Goal: Task Accomplishment & Management: Complete application form

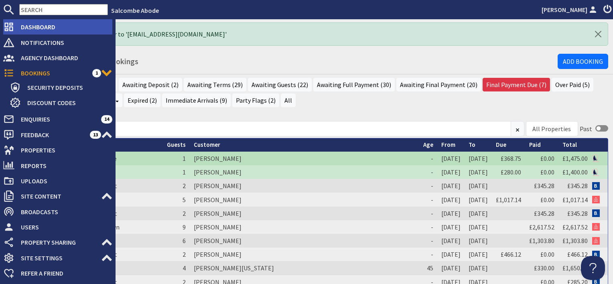
click at [32, 26] on span "Dashboard" at bounding box center [63, 26] width 98 height 13
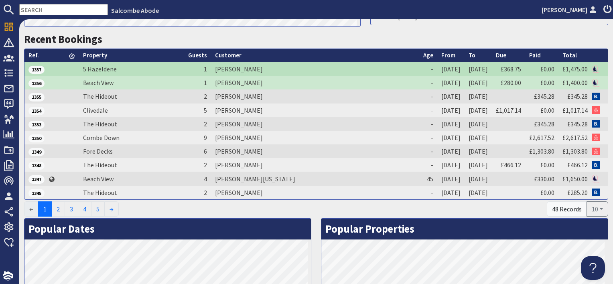
scroll to position [401, 0]
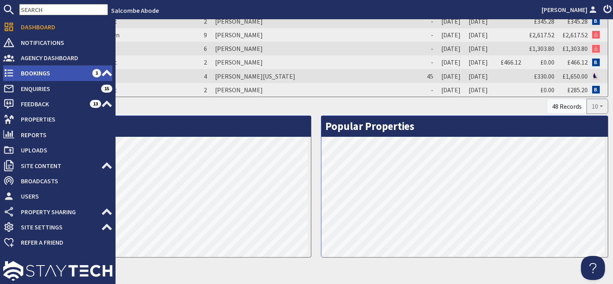
click at [19, 74] on span "Bookings" at bounding box center [53, 73] width 78 height 13
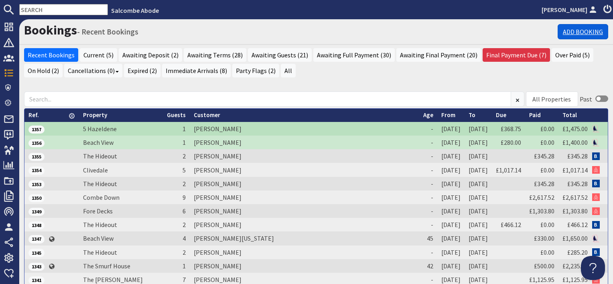
click at [590, 34] on link "Add Booking" at bounding box center [583, 31] width 51 height 15
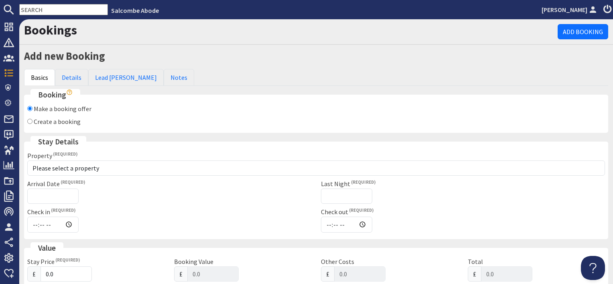
click at [47, 122] on label "Create a booking" at bounding box center [57, 122] width 47 height 8
click at [33, 122] on input "Create a booking" at bounding box center [29, 121] width 5 height 5
radio input "true"
checkbox input "false"
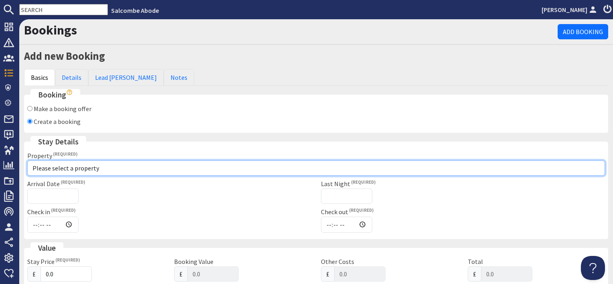
click at [51, 170] on select "Please select a property [GEOGRAPHIC_DATA] [GEOGRAPHIC_DATA] [GEOGRAPHIC_DATA] …" at bounding box center [316, 168] width 578 height 15
select select "1071"
click at [27, 161] on select "Please select a property [GEOGRAPHIC_DATA] [GEOGRAPHIC_DATA] [GEOGRAPHIC_DATA] …" at bounding box center [316, 168] width 578 height 15
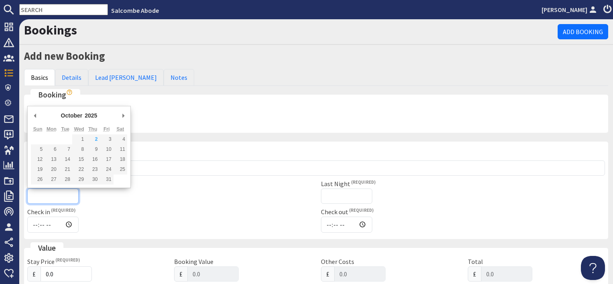
click at [52, 197] on input "Arrival Date" at bounding box center [52, 196] width 51 height 15
checkbox input "true"
type input "16:00"
type input "10:00"
type input "[DATE]"
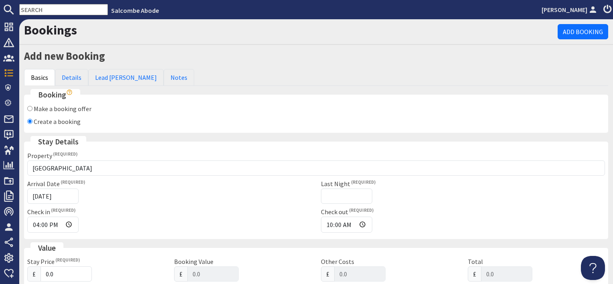
type input "[DATE]T23:59:59"
click at [351, 197] on input "Last Night" at bounding box center [346, 196] width 51 height 15
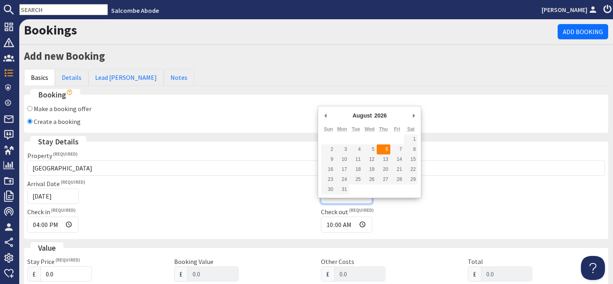
type input "[DATE]"
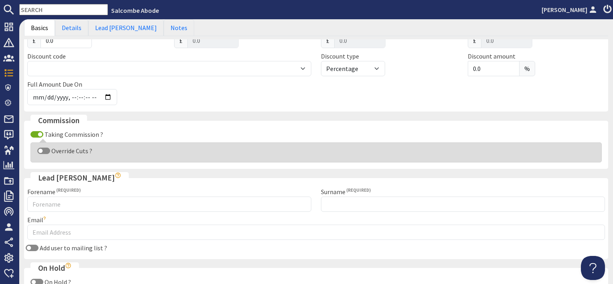
scroll to position [321, 0]
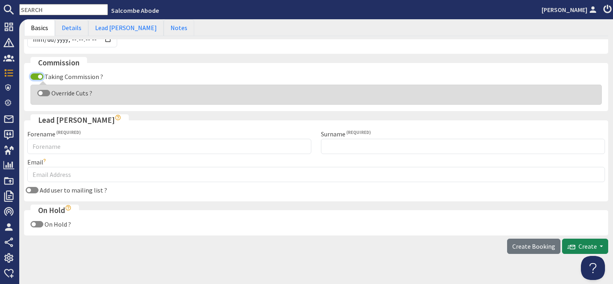
click at [34, 75] on input "Taking Commission ?" at bounding box center [36, 76] width 13 height 6
checkbox input "false"
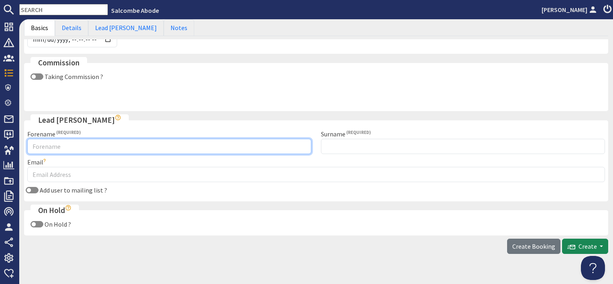
click at [43, 146] on input "Forename" at bounding box center [169, 146] width 284 height 15
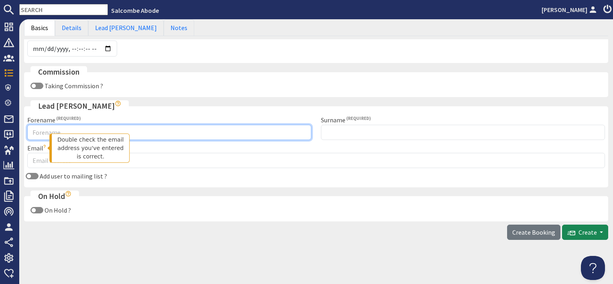
scroll to position [310, 0]
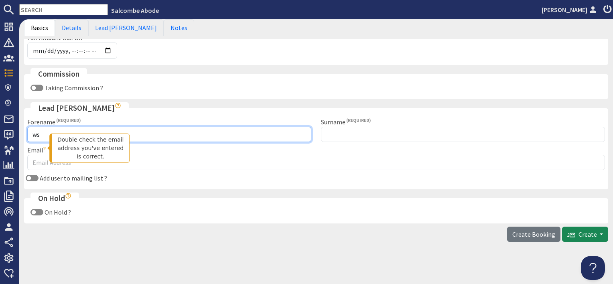
type input "w"
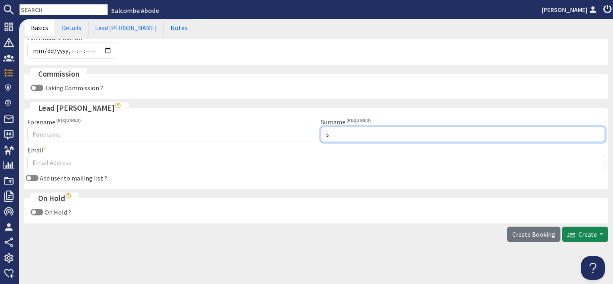
type input "s"
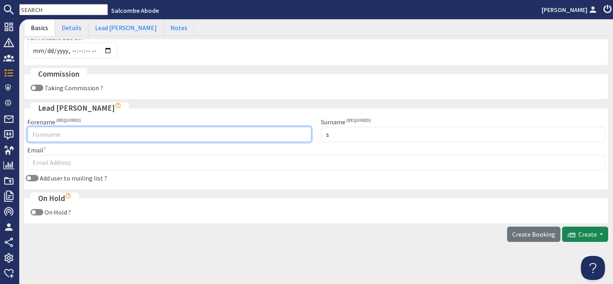
click at [37, 132] on input "Forename" at bounding box center [169, 134] width 284 height 15
type input "sIMON"
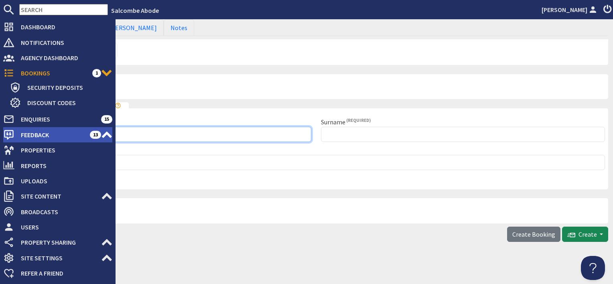
drag, startPoint x: 37, startPoint y: 131, endPoint x: 14, endPoint y: 130, distance: 23.7
click at [14, 130] on div "Dashboard Notifications 0 Agency Dashboard Bookings 1 Security Deposits 0 Disco…" at bounding box center [306, 151] width 613 height 265
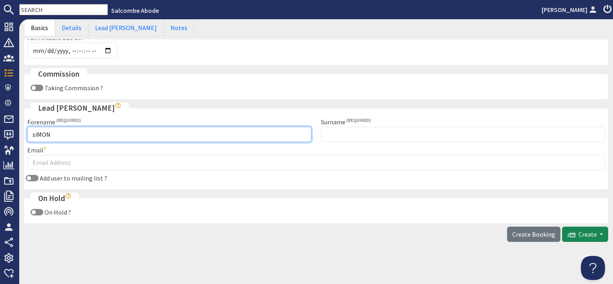
type input "[PERSON_NAME]"
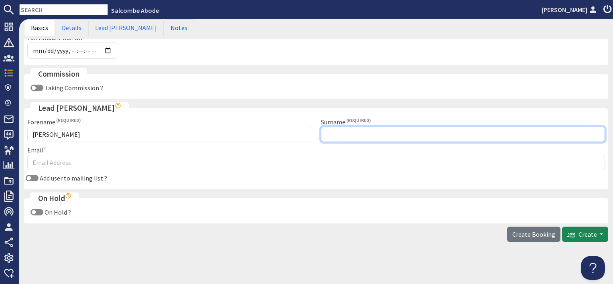
type input "Bell (Owner Booking)"
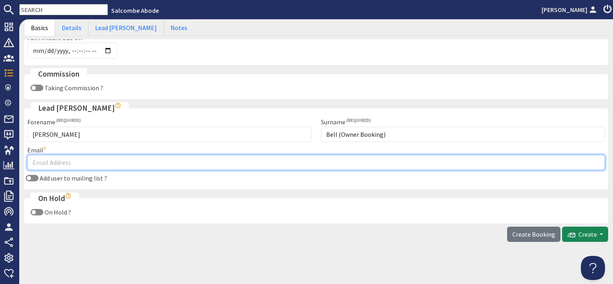
type input "[EMAIL_ADDRESS][DOMAIN_NAME]"
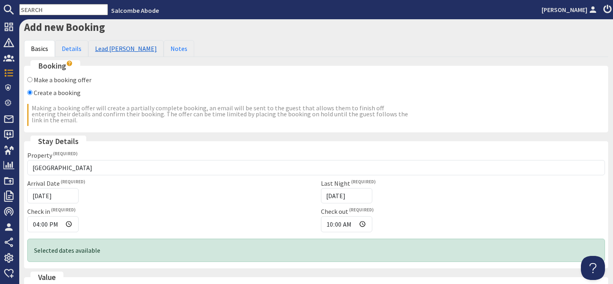
scroll to position [0, 0]
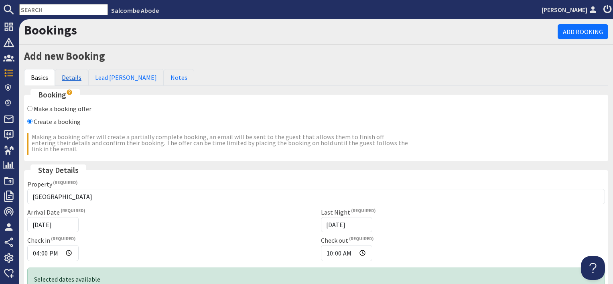
click at [72, 74] on link "Details" at bounding box center [71, 77] width 33 height 17
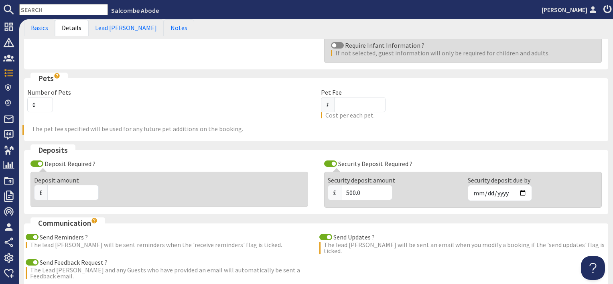
scroll to position [201, 0]
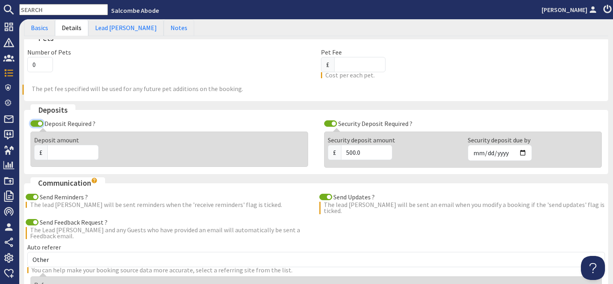
click at [38, 122] on input "Deposit Required ?" at bounding box center [36, 123] width 13 height 6
checkbox input "false"
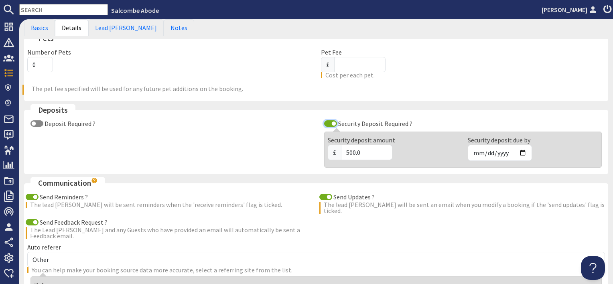
click at [326, 120] on input "Security Deposit Required ?" at bounding box center [330, 123] width 13 height 6
checkbox input "false"
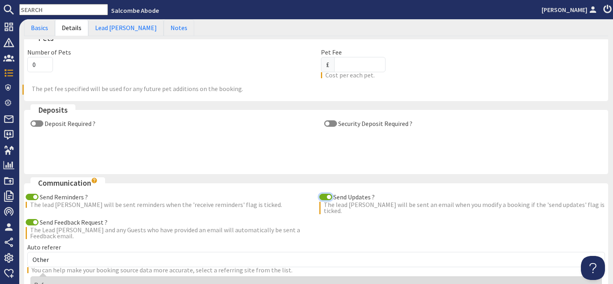
click at [323, 194] on input "Send Updates ?" at bounding box center [325, 197] width 13 height 6
checkbox input "false"
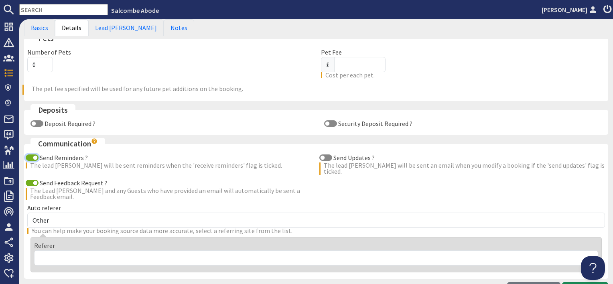
click at [31, 155] on input "Send Reminders ?" at bounding box center [32, 157] width 13 height 6
checkbox input "false"
click at [29, 180] on input "Send Feedback Request ?" at bounding box center [32, 183] width 13 height 6
checkbox input "false"
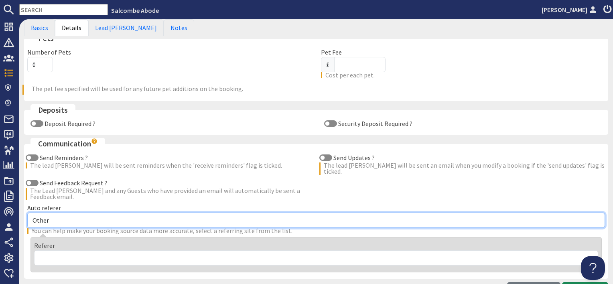
click at [78, 215] on select "Other Aber Cottage and Retreat Abritel Airbnb [PERSON_NAME] House A Moment Of S…" at bounding box center [316, 220] width 578 height 15
select select "331"
click at [27, 213] on select "Other Aber Cottage and Retreat Abritel Airbnb [PERSON_NAME] House A Moment Of S…" at bounding box center [316, 220] width 578 height 15
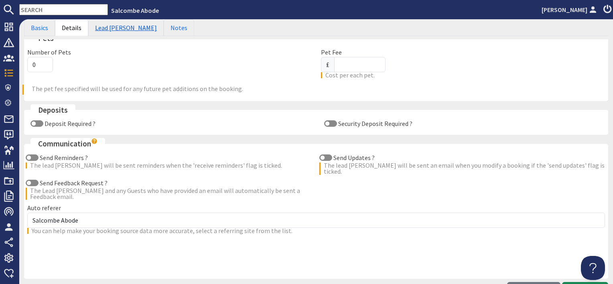
click at [109, 29] on link "Lead [PERSON_NAME]" at bounding box center [125, 27] width 75 height 17
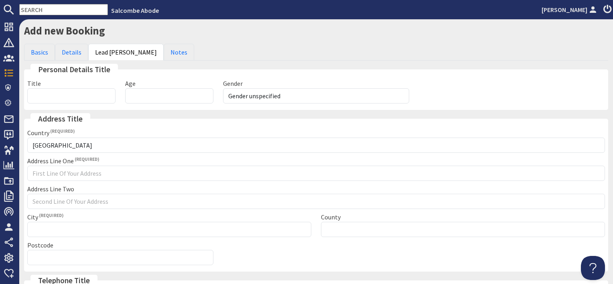
scroll to position [0, 0]
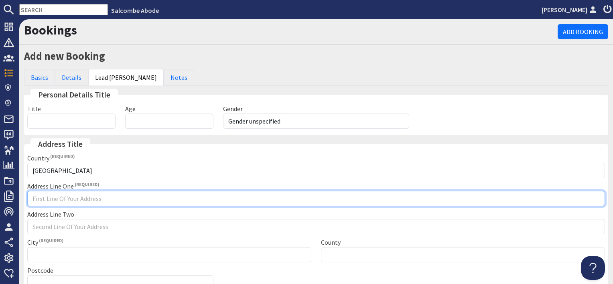
click at [55, 200] on input "Address Line One" at bounding box center [316, 198] width 578 height 15
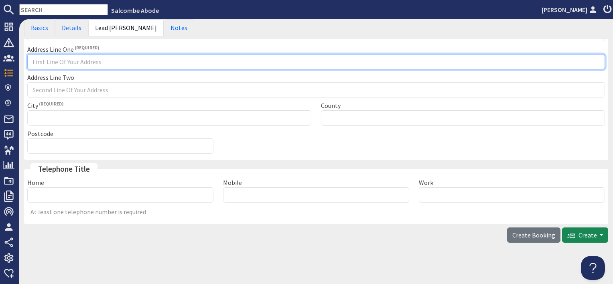
scroll to position [138, 0]
type input "Owner booking"
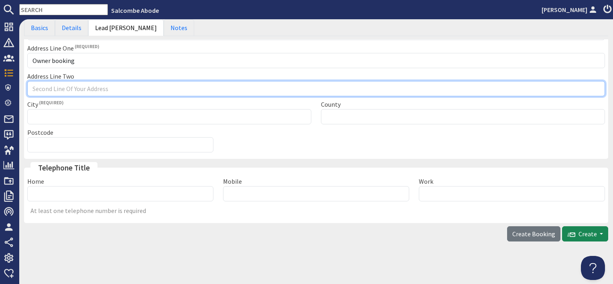
type input "Owner booking"
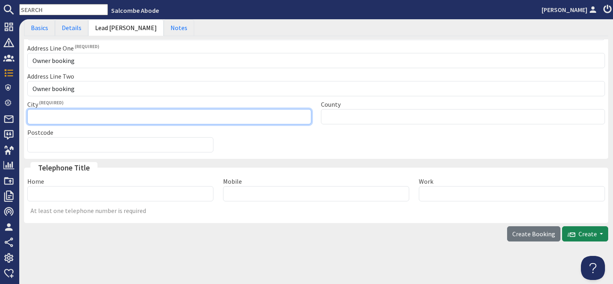
type input "Owner booking"
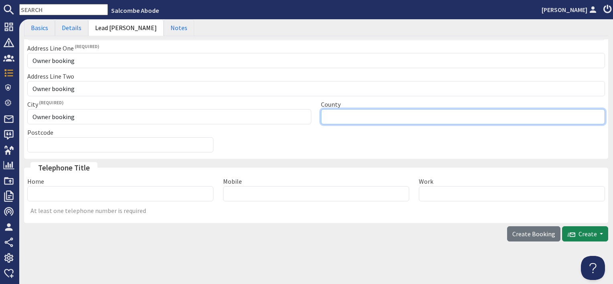
type input "Please select"
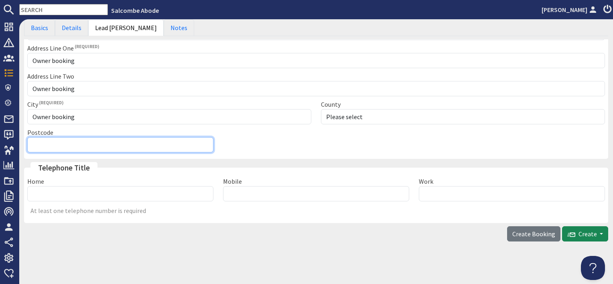
type input "Owner booking"
type input "01548800880"
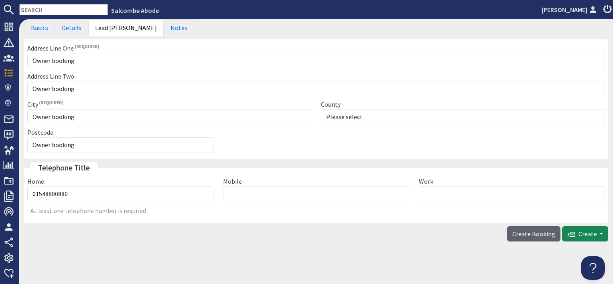
click at [532, 232] on span "Create Booking" at bounding box center [533, 234] width 43 height 8
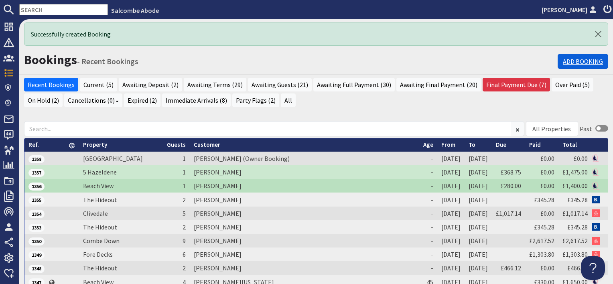
click at [567, 61] on link "Add Booking" at bounding box center [583, 61] width 51 height 15
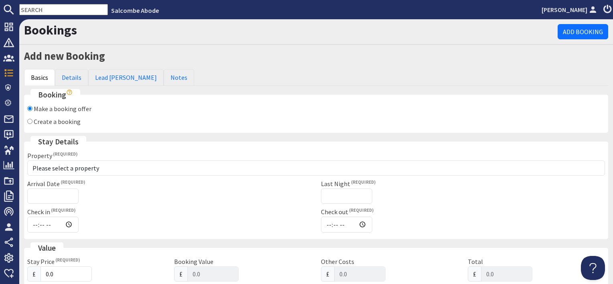
drag, startPoint x: 71, startPoint y: 124, endPoint x: 66, endPoint y: 152, distance: 29.3
click at [71, 123] on label "Create a booking" at bounding box center [57, 122] width 47 height 8
click at [33, 123] on input "Create a booking" at bounding box center [29, 121] width 5 height 5
radio input "true"
checkbox input "false"
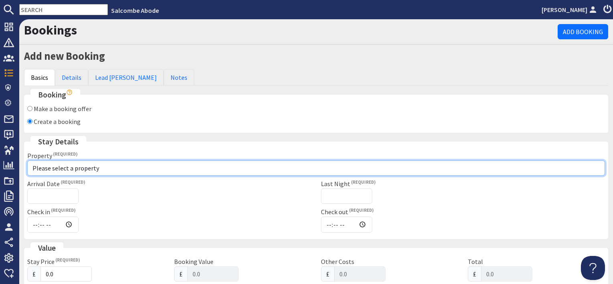
click at [63, 168] on select "Please select a property [GEOGRAPHIC_DATA] [GEOGRAPHIC_DATA] [GEOGRAPHIC_DATA] …" at bounding box center [316, 168] width 578 height 15
select select "1071"
click at [27, 161] on select "Please select a property [GEOGRAPHIC_DATA] [GEOGRAPHIC_DATA] [GEOGRAPHIC_DATA] …" at bounding box center [316, 168] width 578 height 15
checkbox input "true"
type input "16:00"
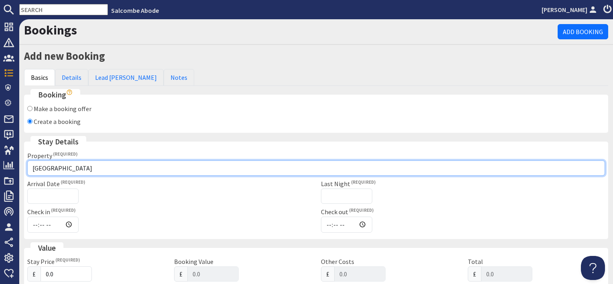
type input "10:00"
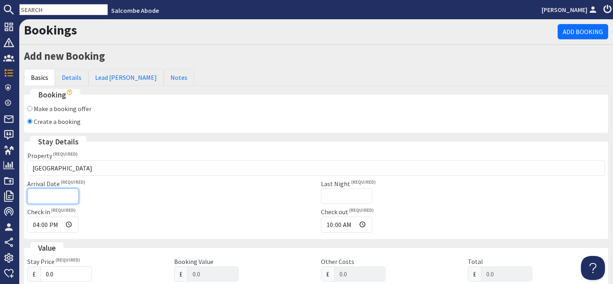
click at [45, 196] on input "Arrival Date" at bounding box center [52, 196] width 51 height 15
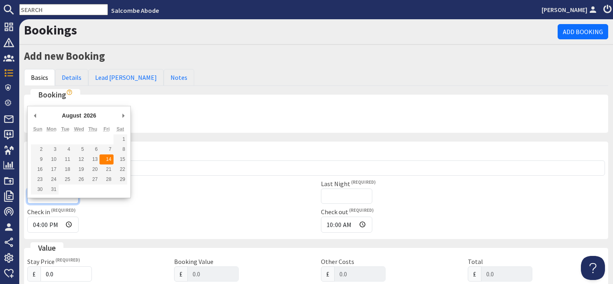
type input "[DATE]"
type input "[DATE]T23:59:59"
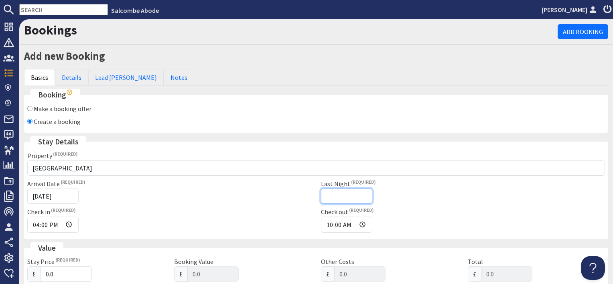
click at [325, 195] on input "Last Night" at bounding box center [346, 196] width 51 height 15
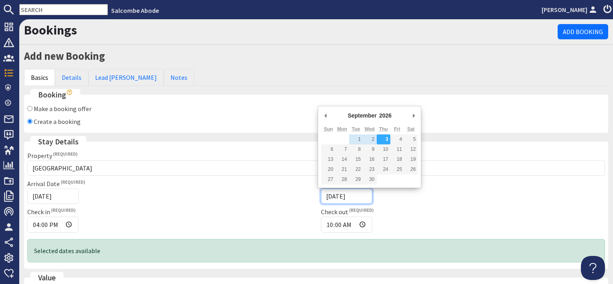
click at [362, 196] on input "[DATE]" at bounding box center [346, 196] width 51 height 15
type input "[DATE]"
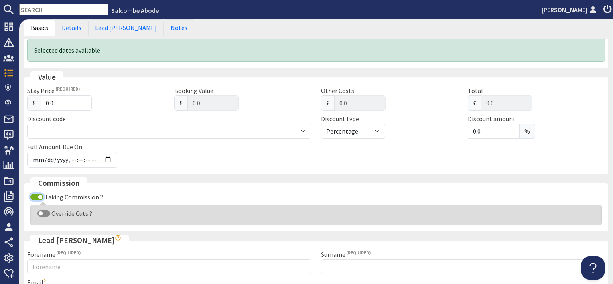
click at [35, 194] on input "Taking Commission ?" at bounding box center [36, 197] width 13 height 6
checkbox input "false"
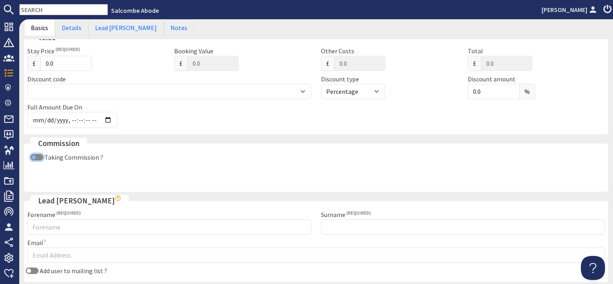
scroll to position [281, 0]
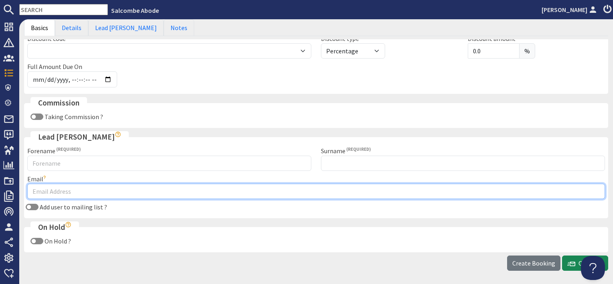
click at [51, 188] on input "Email" at bounding box center [316, 191] width 578 height 15
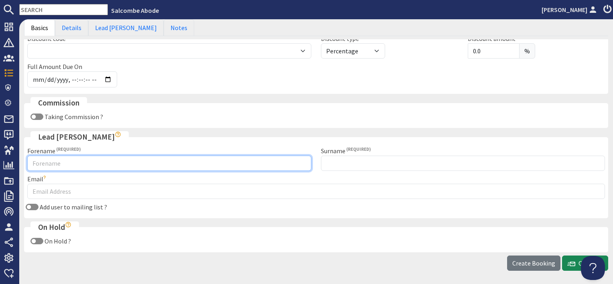
click at [35, 162] on input "Forename" at bounding box center [169, 163] width 284 height 15
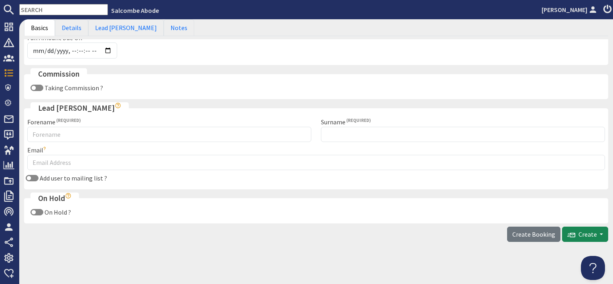
click at [230, 189] on div "Booking Make a booking offer Create a booking Making a booking offer will creat…" at bounding box center [316, 1] width 584 height 444
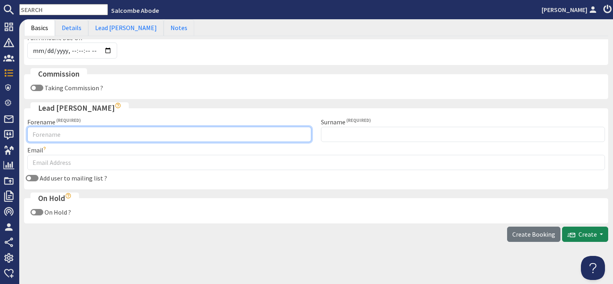
click at [75, 135] on input "Forename" at bounding box center [169, 134] width 284 height 15
type input "[PERSON_NAME]"
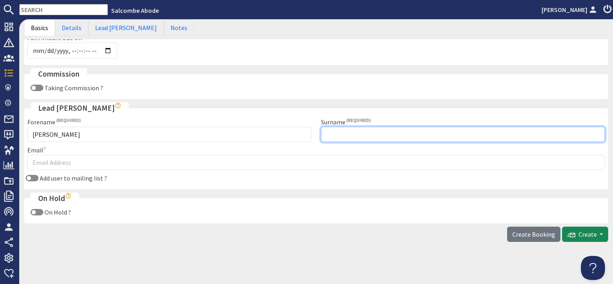
type input "Bell (Owner Booking)"
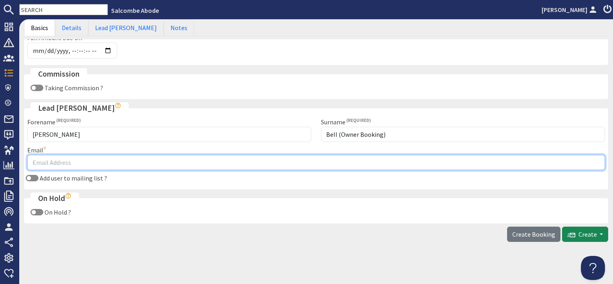
type input "[EMAIL_ADDRESS][DOMAIN_NAME]"
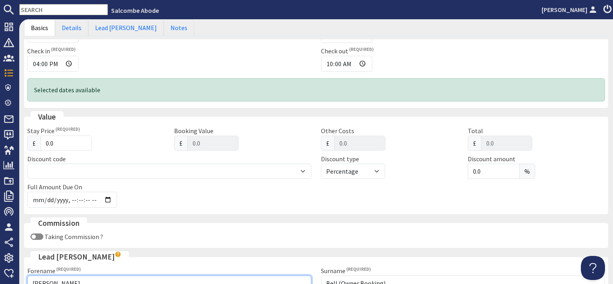
scroll to position [172, 0]
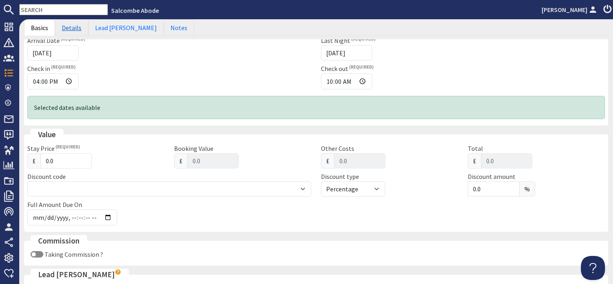
click at [70, 27] on link "Details" at bounding box center [71, 27] width 33 height 17
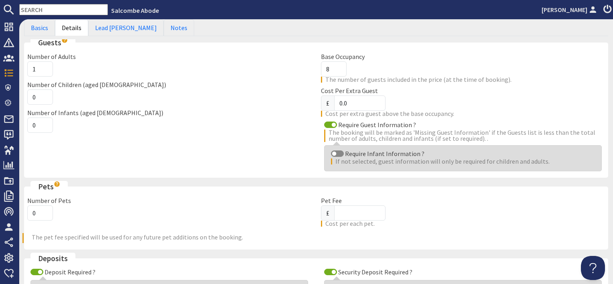
scroll to position [120, 0]
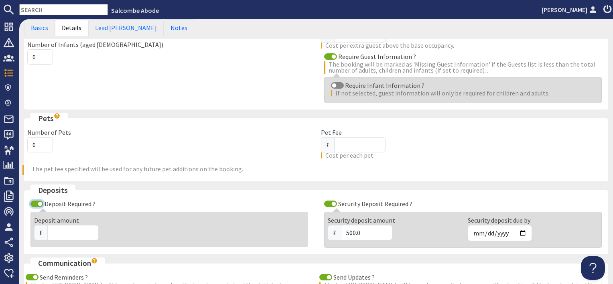
click at [37, 205] on input "Deposit Required ?" at bounding box center [36, 204] width 13 height 6
checkbox input "false"
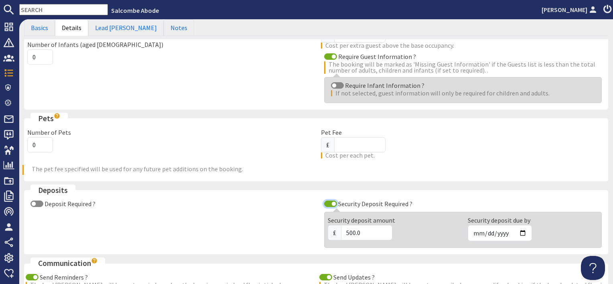
click at [327, 203] on input "Security Deposit Required ?" at bounding box center [330, 204] width 13 height 6
checkbox input "false"
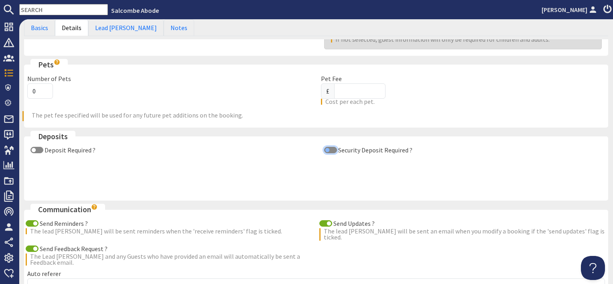
scroll to position [241, 0]
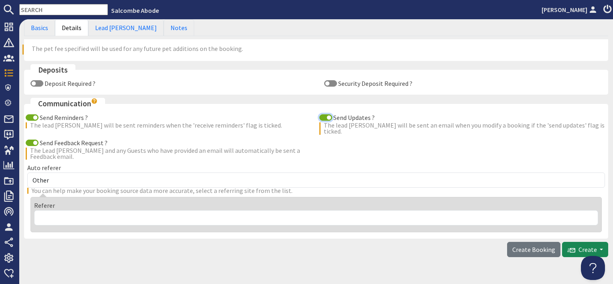
click at [322, 119] on input "Send Updates ?" at bounding box center [325, 117] width 13 height 6
checkbox input "false"
click at [28, 117] on input "Send Reminders ?" at bounding box center [32, 117] width 13 height 6
checkbox input "false"
click at [33, 140] on input "Send Feedback Request ?" at bounding box center [32, 143] width 13 height 6
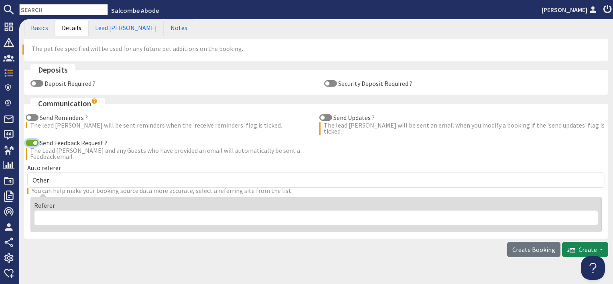
checkbox input "false"
click at [56, 164] on label "Auto referer" at bounding box center [44, 168] width 34 height 8
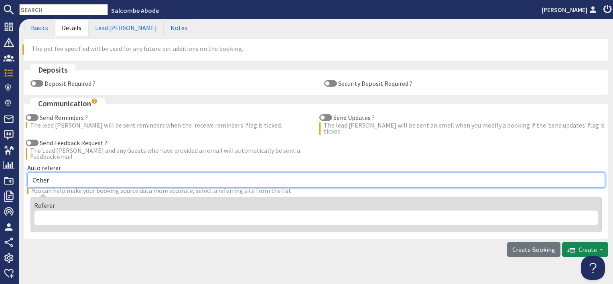
click at [56, 173] on select "Other Aber Cottage and Retreat Abritel Airbnb [PERSON_NAME] House A Moment Of S…" at bounding box center [316, 180] width 578 height 15
click at [51, 173] on select "Other Aber Cottage and Retreat Abritel Airbnb [PERSON_NAME] House A Moment Of S…" at bounding box center [316, 180] width 578 height 15
select select "331"
click at [27, 173] on select "Other Aber Cottage and Retreat Abritel Airbnb [PERSON_NAME] House A Moment Of S…" at bounding box center [316, 180] width 578 height 15
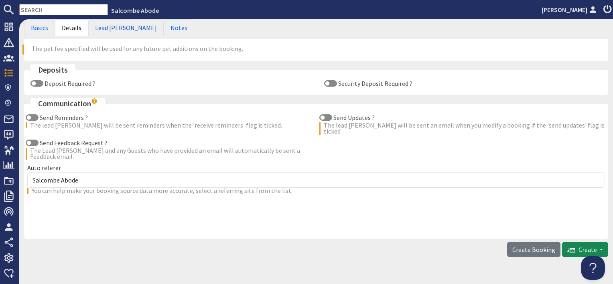
drag, startPoint x: 114, startPoint y: 25, endPoint x: 115, endPoint y: 47, distance: 21.3
click at [114, 25] on link "Lead [PERSON_NAME]" at bounding box center [125, 27] width 75 height 17
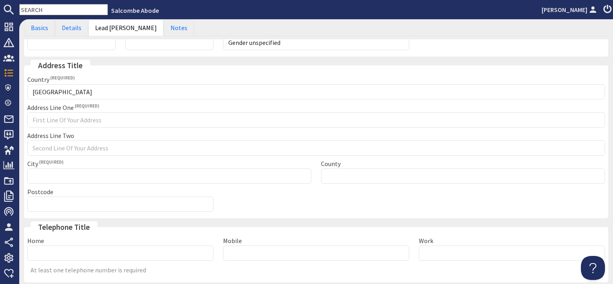
scroll to position [18, 0]
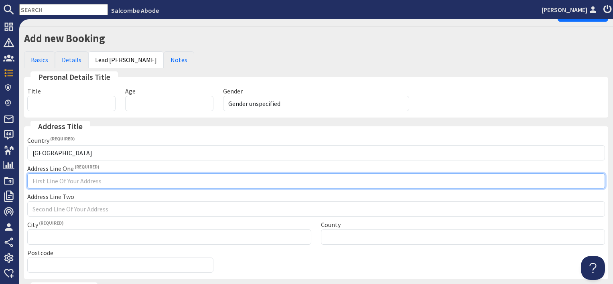
click at [64, 177] on input "Address Line One" at bounding box center [316, 180] width 578 height 15
type input "Owner booking"
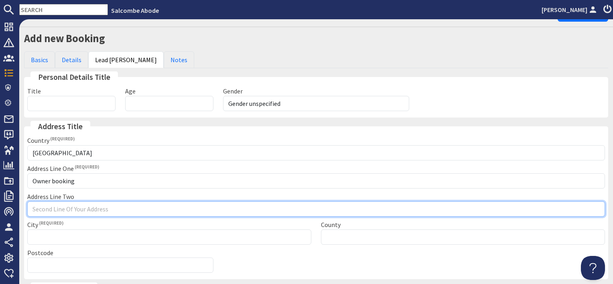
type input "Owner booking"
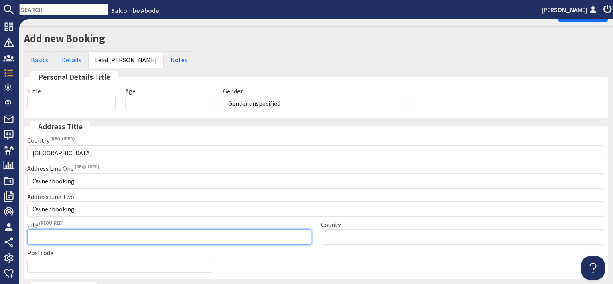
type input "Owner booking"
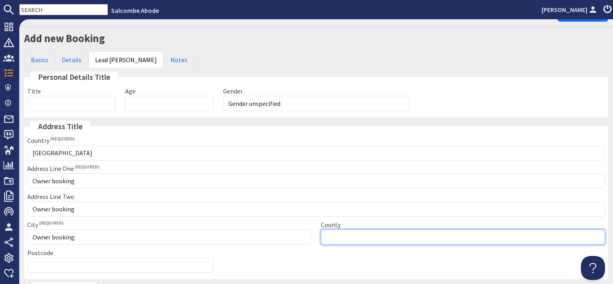
type input "Please select"
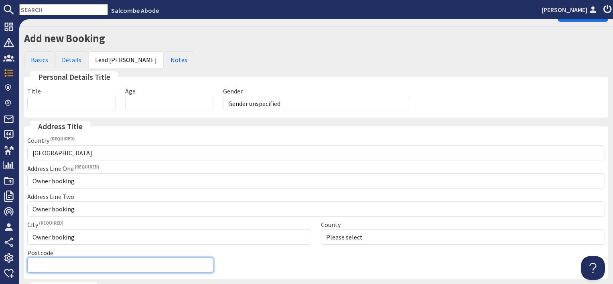
type input "Owner booking"
type input "01548800880"
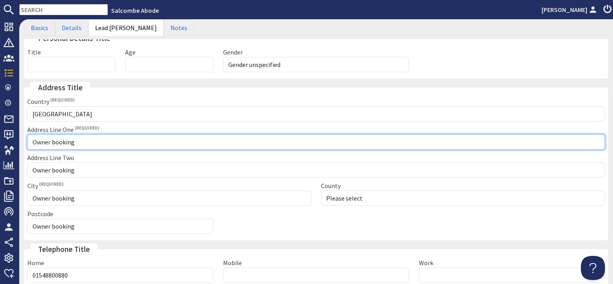
scroll to position [138, 0]
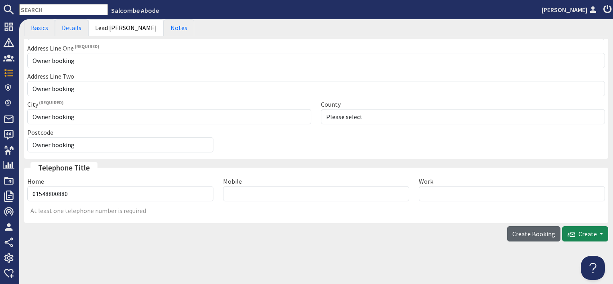
click at [537, 232] on span "Create Booking" at bounding box center [533, 234] width 43 height 8
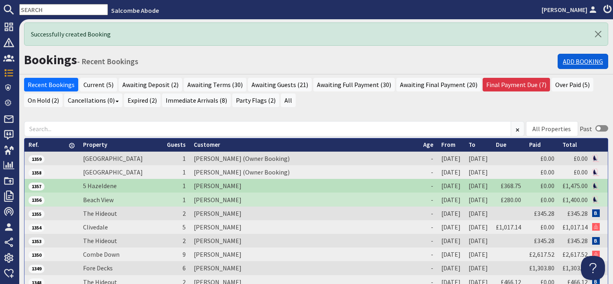
click at [576, 58] on link "Add Booking" at bounding box center [583, 61] width 51 height 15
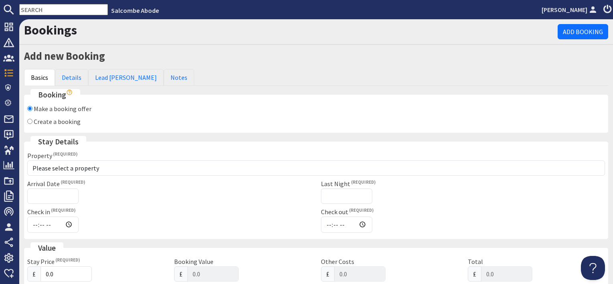
click at [65, 122] on label "Create a booking" at bounding box center [57, 122] width 47 height 8
click at [33, 122] on input "Create a booking" at bounding box center [29, 121] width 5 height 5
radio input "true"
checkbox input "false"
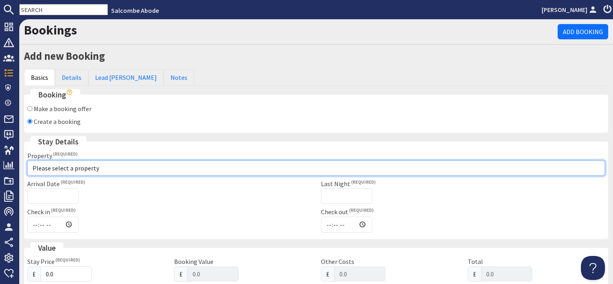
drag, startPoint x: 60, startPoint y: 172, endPoint x: 61, endPoint y: 167, distance: 4.5
click at [60, 172] on select "Please select a property [GEOGRAPHIC_DATA] [GEOGRAPHIC_DATA] [GEOGRAPHIC_DATA] …" at bounding box center [316, 168] width 578 height 15
select select "1071"
click at [27, 161] on select "Please select a property [GEOGRAPHIC_DATA] [GEOGRAPHIC_DATA] [GEOGRAPHIC_DATA] …" at bounding box center [316, 168] width 578 height 15
checkbox input "true"
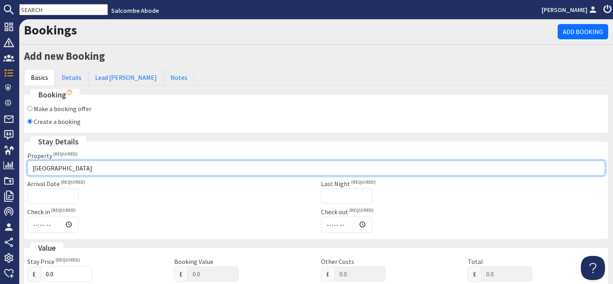
type input "16:00"
type input "10:00"
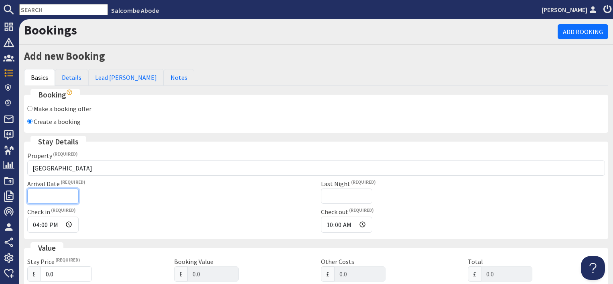
click at [59, 194] on input "Arrival Date" at bounding box center [52, 196] width 51 height 15
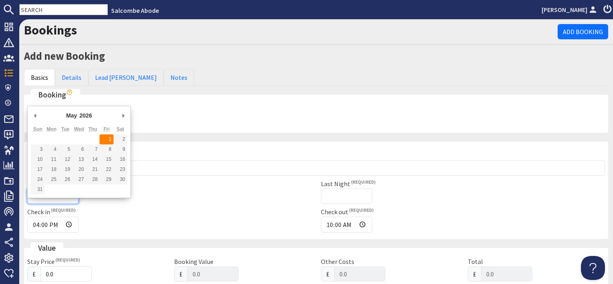
type input "[DATE]"
type input "[DATE]T23:59:59"
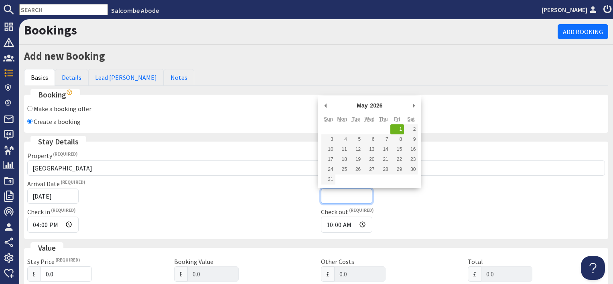
click at [350, 193] on input "Last Night" at bounding box center [346, 196] width 51 height 15
type input "[DATE]"
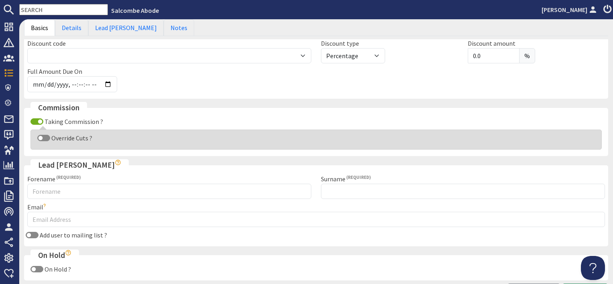
scroll to position [281, 0]
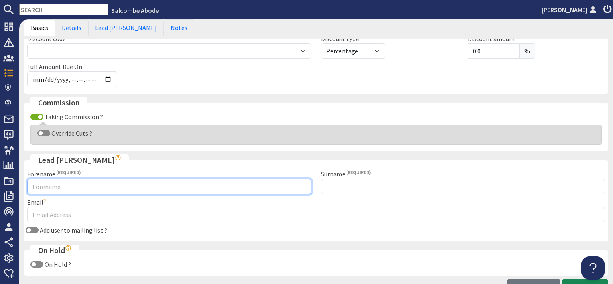
click at [56, 190] on input "Forename" at bounding box center [169, 186] width 284 height 15
type input "[PERSON_NAME]"
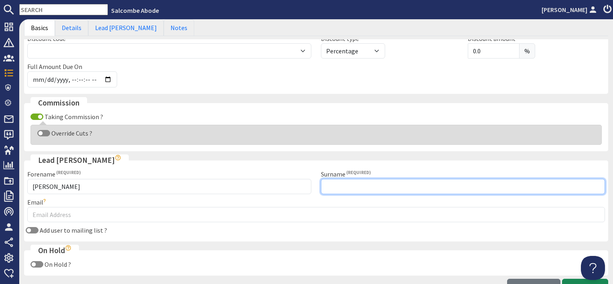
type input "Bell (Owner Booking)"
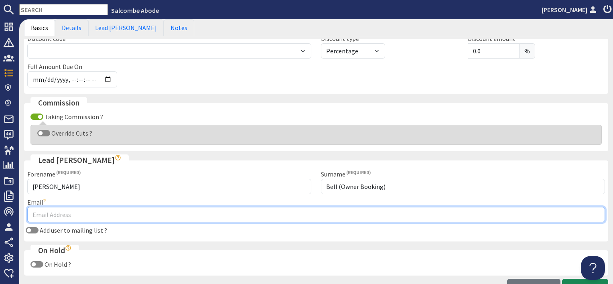
type input "[EMAIL_ADDRESS][DOMAIN_NAME]"
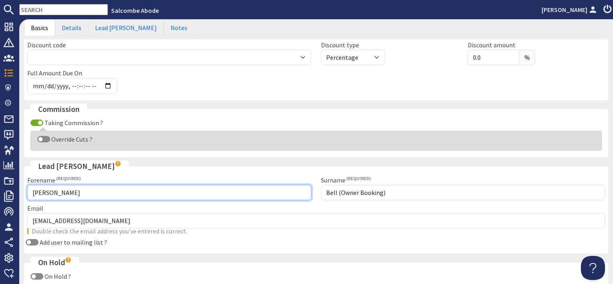
scroll to position [361, 0]
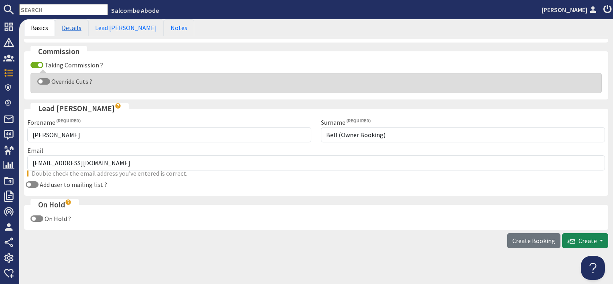
click at [71, 24] on link "Details" at bounding box center [71, 27] width 33 height 17
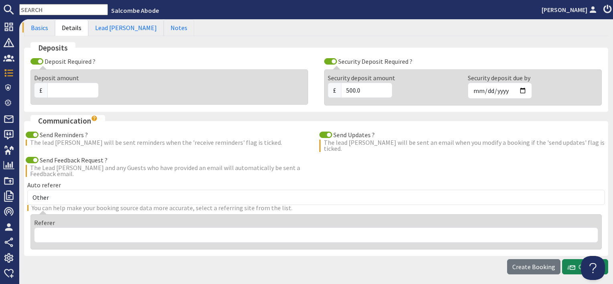
scroll to position [249, 0]
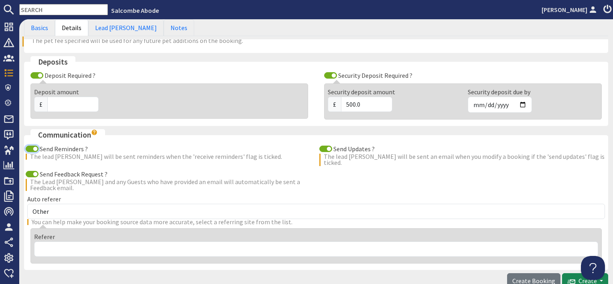
click at [33, 147] on input "Send Reminders ?" at bounding box center [32, 149] width 13 height 6
checkbox input "false"
click at [30, 171] on input "Send Feedback Request ?" at bounding box center [32, 174] width 13 height 6
checkbox input "false"
click at [323, 148] on input "Send Updates ?" at bounding box center [325, 149] width 13 height 6
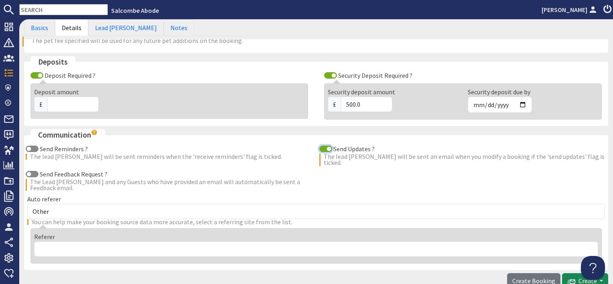
checkbox input "false"
click at [327, 73] on input "Security Deposit Required ?" at bounding box center [330, 75] width 13 height 6
checkbox input "false"
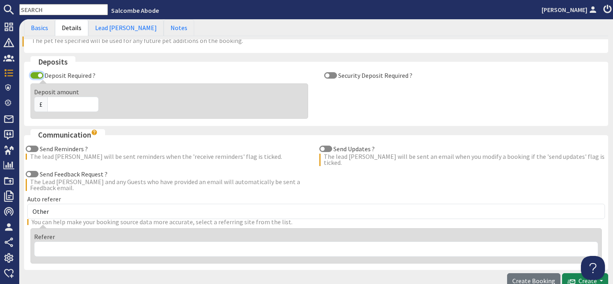
click at [35, 73] on input "Deposit Required ?" at bounding box center [36, 75] width 13 height 6
checkbox input "false"
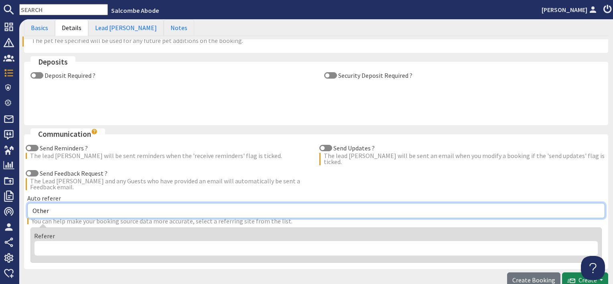
click at [67, 207] on select "Other Aber Cottage and Retreat Abritel Airbnb [PERSON_NAME] House A Moment Of S…" at bounding box center [316, 210] width 578 height 15
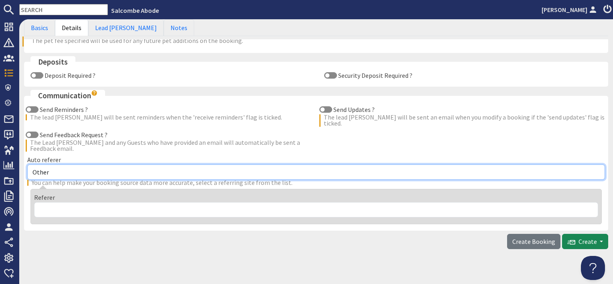
select select "331"
click at [27, 165] on select "Other Aber Cottage and Retreat Abritel Airbnb [PERSON_NAME] House A Moment Of S…" at bounding box center [316, 172] width 578 height 15
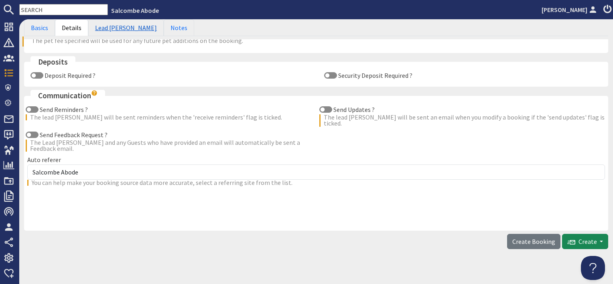
click at [107, 28] on link "Lead [PERSON_NAME]" at bounding box center [125, 27] width 75 height 17
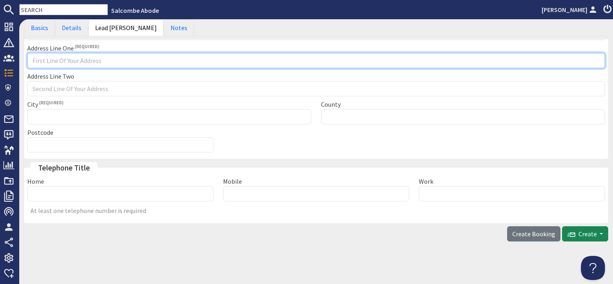
click at [73, 58] on input "Address Line One" at bounding box center [316, 60] width 578 height 15
type input "Owner booking"
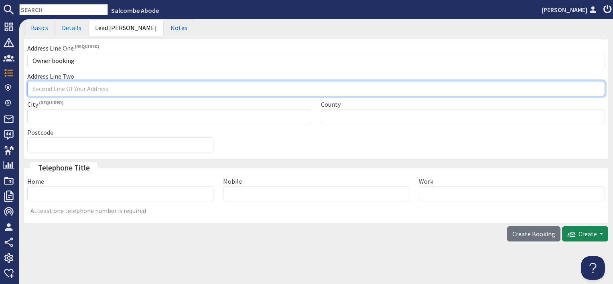
type input "Owner booking"
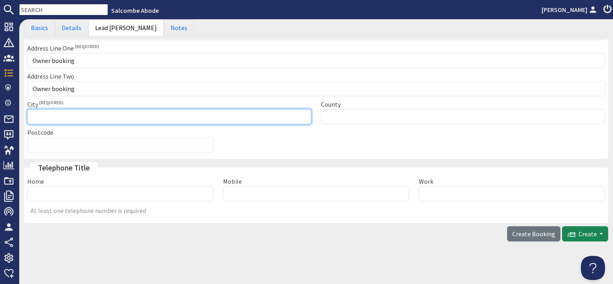
type input "Owner booking"
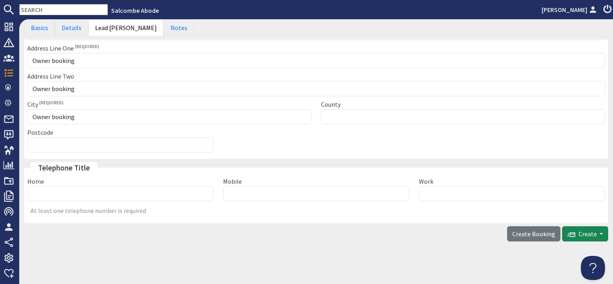
type input "Please select"
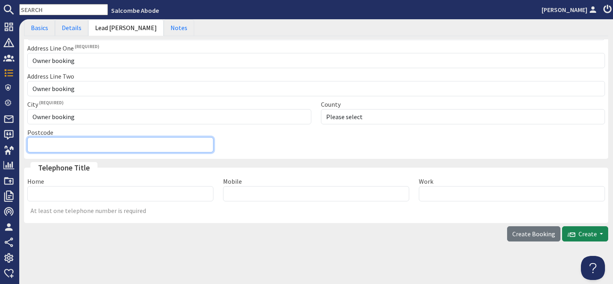
type input "Owner booking"
type input "01548800880"
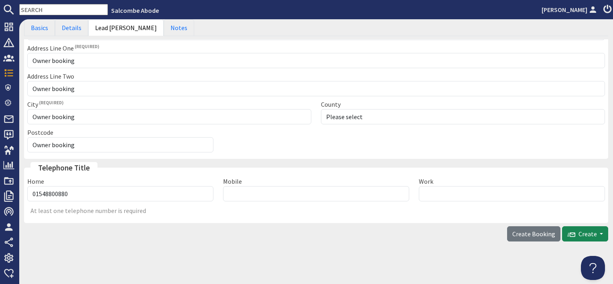
click at [530, 237] on button "Create Booking" at bounding box center [533, 233] width 53 height 15
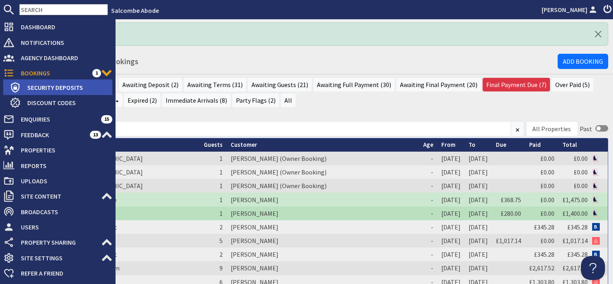
click at [34, 86] on span "Security Deposits" at bounding box center [66, 87] width 91 height 13
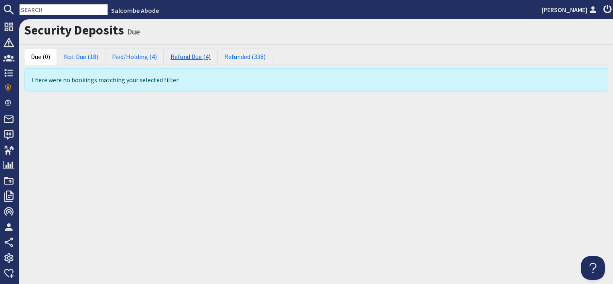
click at [187, 55] on link "Refund Due (4)" at bounding box center [191, 56] width 54 height 17
